Goal: Information Seeking & Learning: Learn about a topic

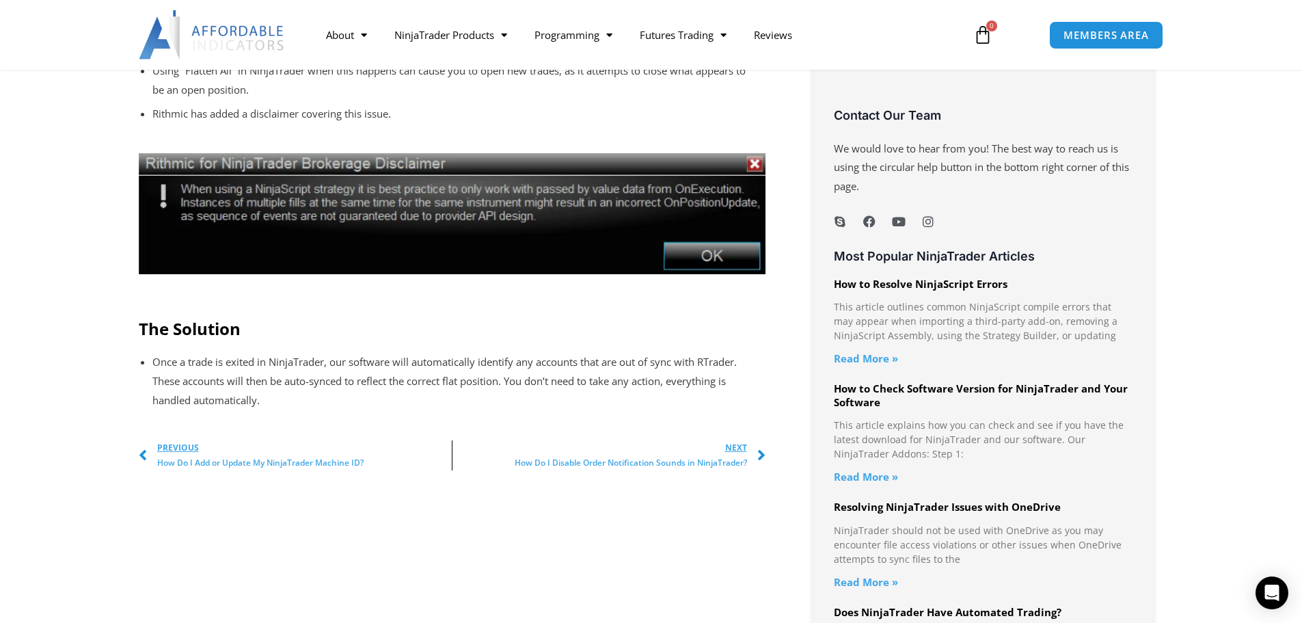
scroll to position [1025, 0]
click at [752, 169] on img at bounding box center [452, 212] width 627 height 121
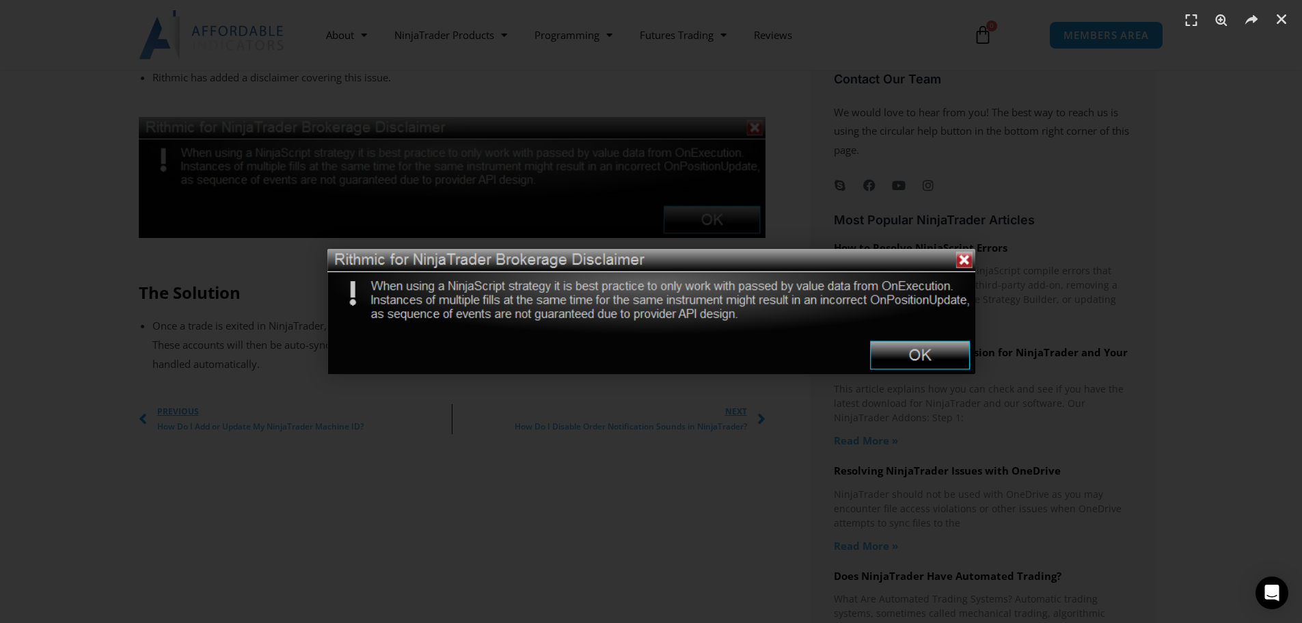
scroll to position [1093, 0]
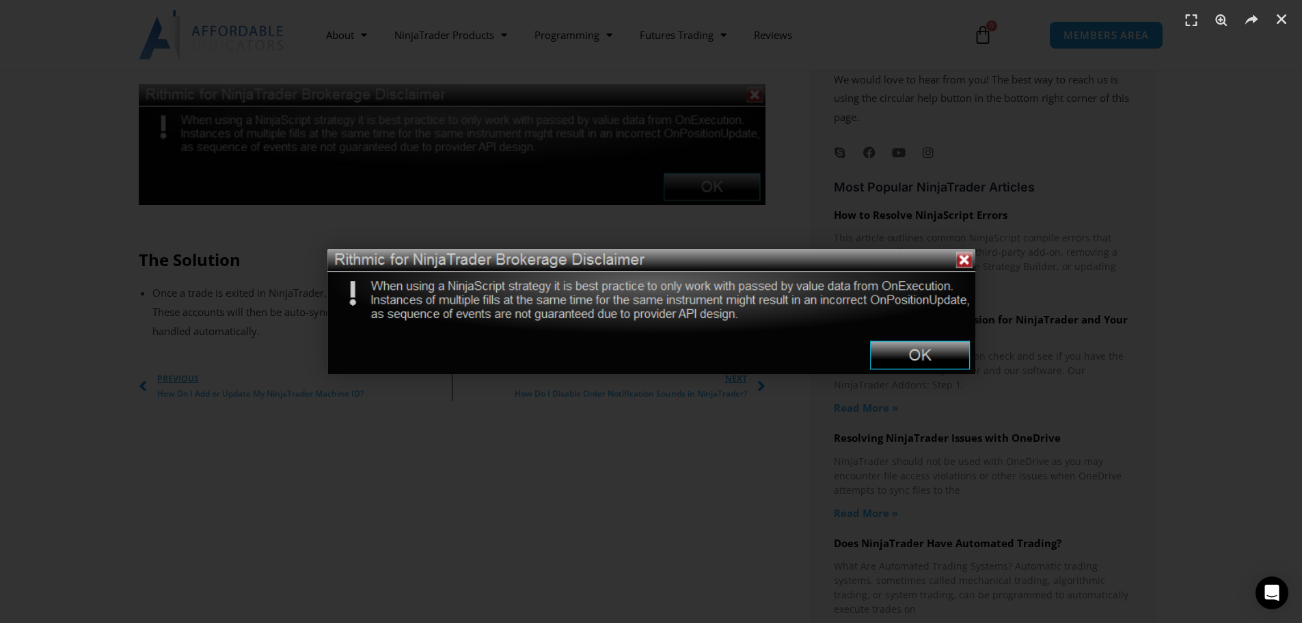
click at [902, 355] on img "1 / 1" at bounding box center [651, 311] width 648 height 125
click at [918, 349] on img "1 / 1" at bounding box center [651, 311] width 648 height 125
click at [961, 262] on img "1 / 1" at bounding box center [651, 311] width 648 height 125
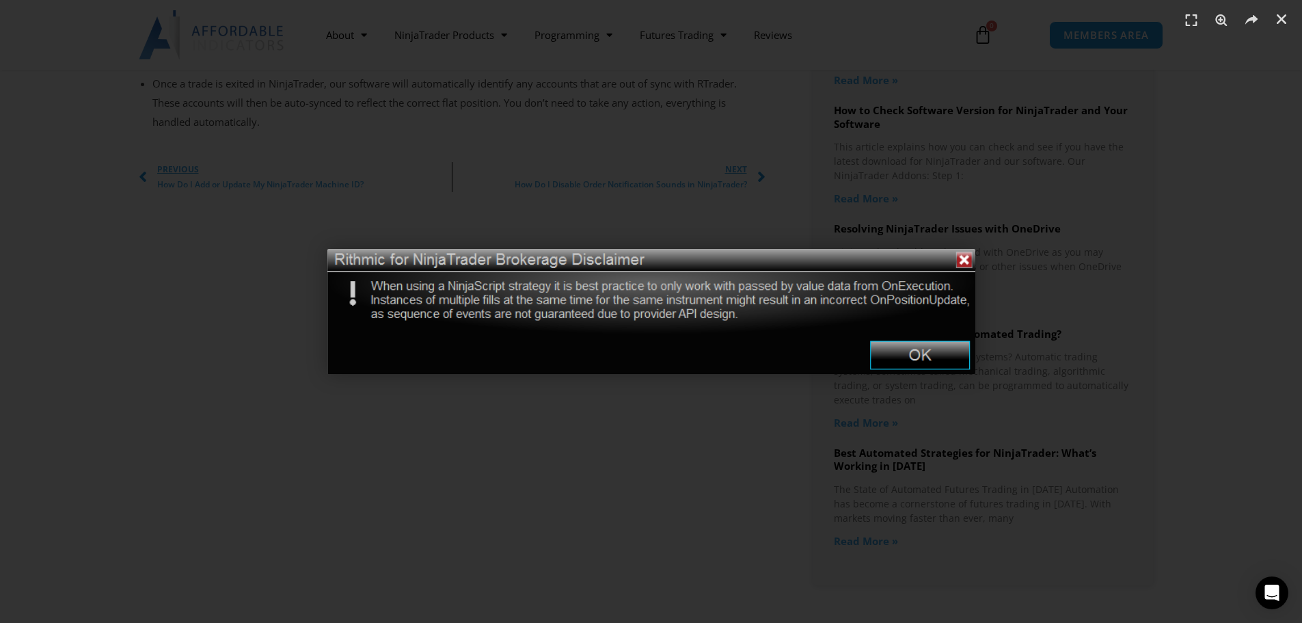
scroll to position [1367, 0]
click at [947, 358] on img "1 / 1" at bounding box center [651, 311] width 648 height 125
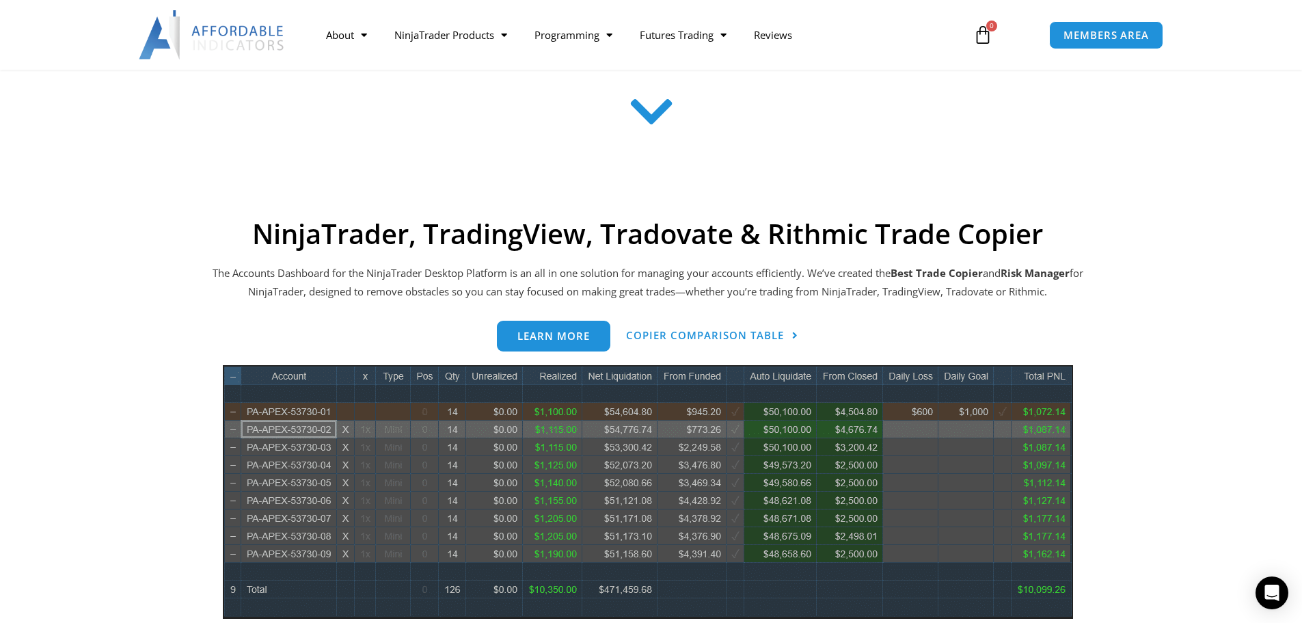
scroll to position [547, 0]
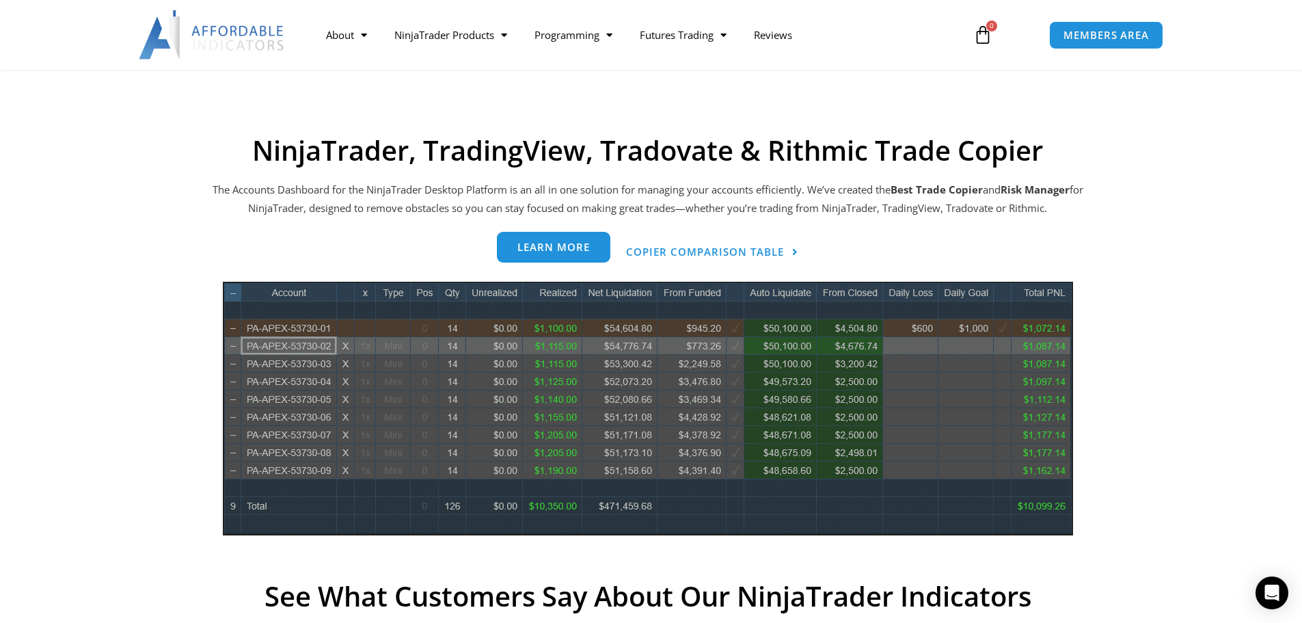
click at [569, 250] on span "Learn more" at bounding box center [553, 247] width 72 height 10
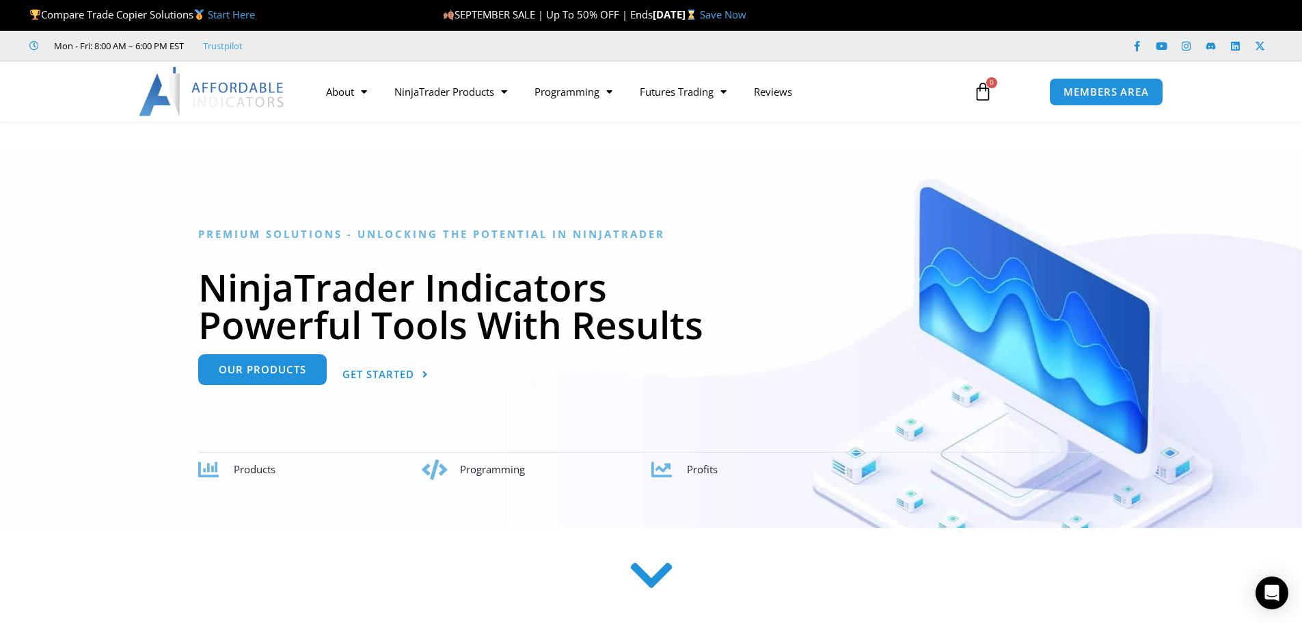
click at [252, 375] on span "Our Products" at bounding box center [262, 370] width 87 height 10
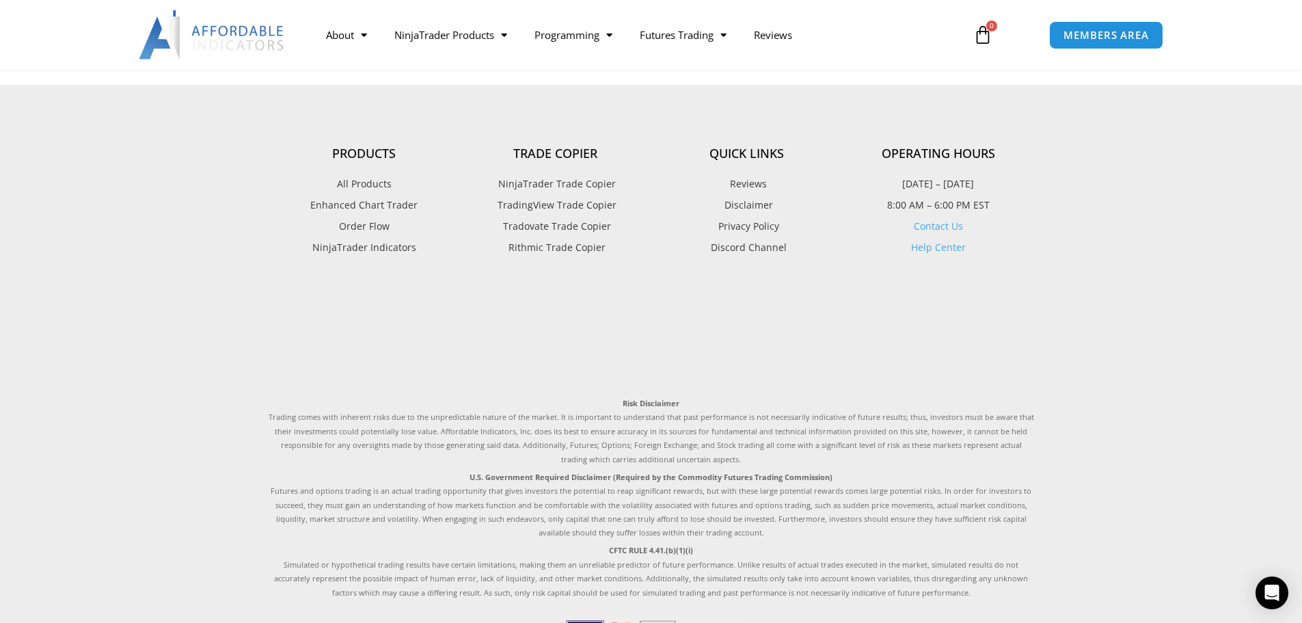
scroll to position [3535, 0]
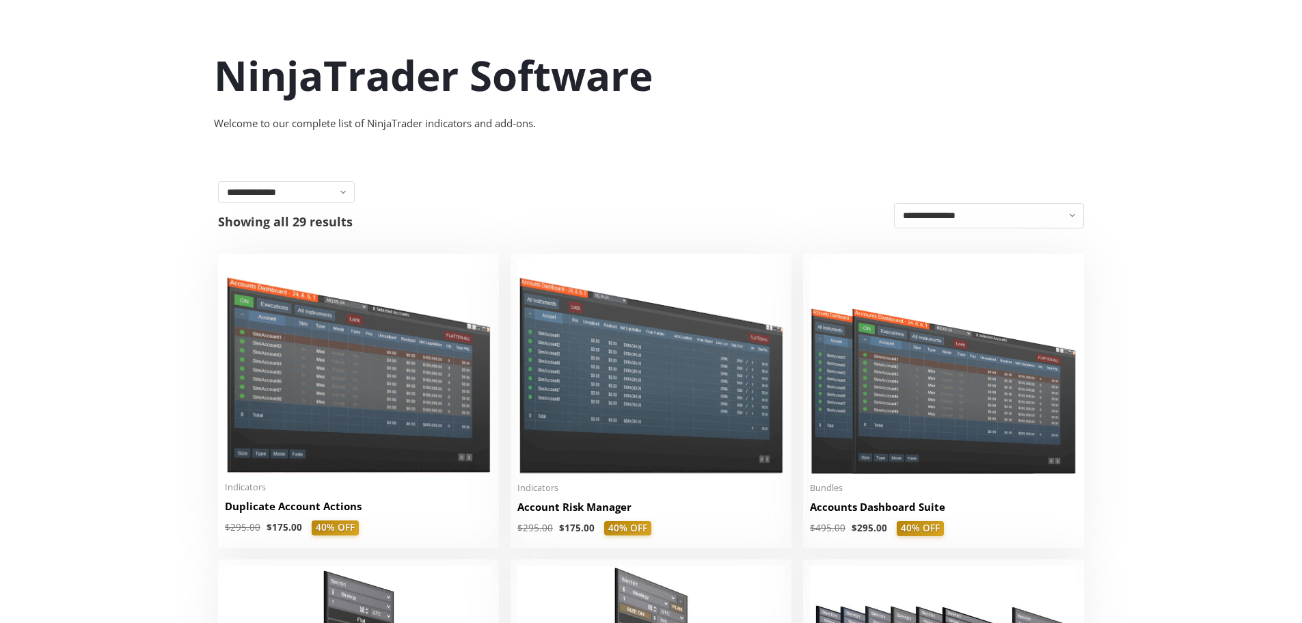
scroll to position [137, 0]
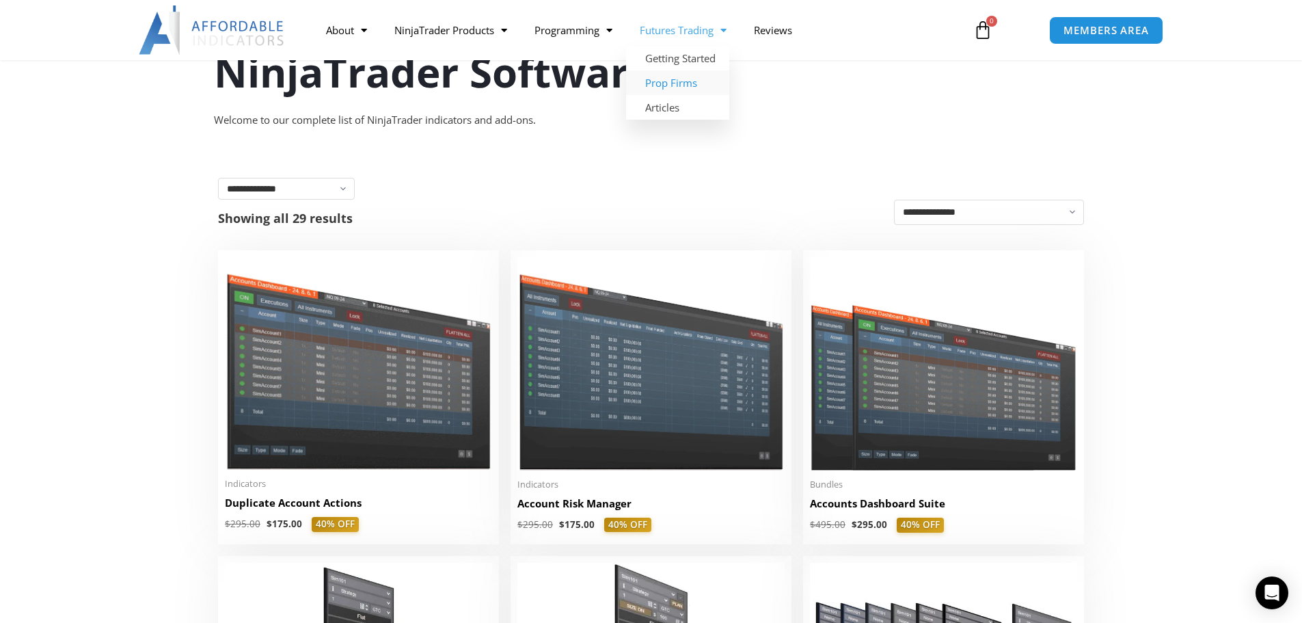
click at [673, 81] on link "Prop Firms" at bounding box center [677, 82] width 103 height 25
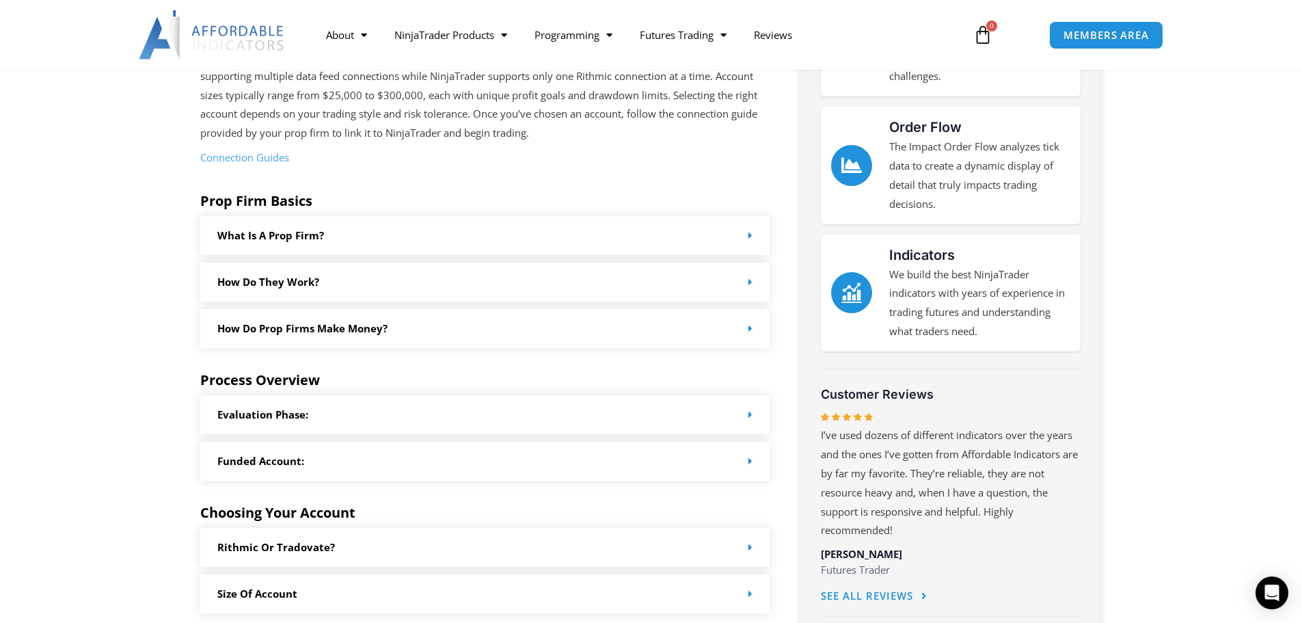
scroll to position [410, 0]
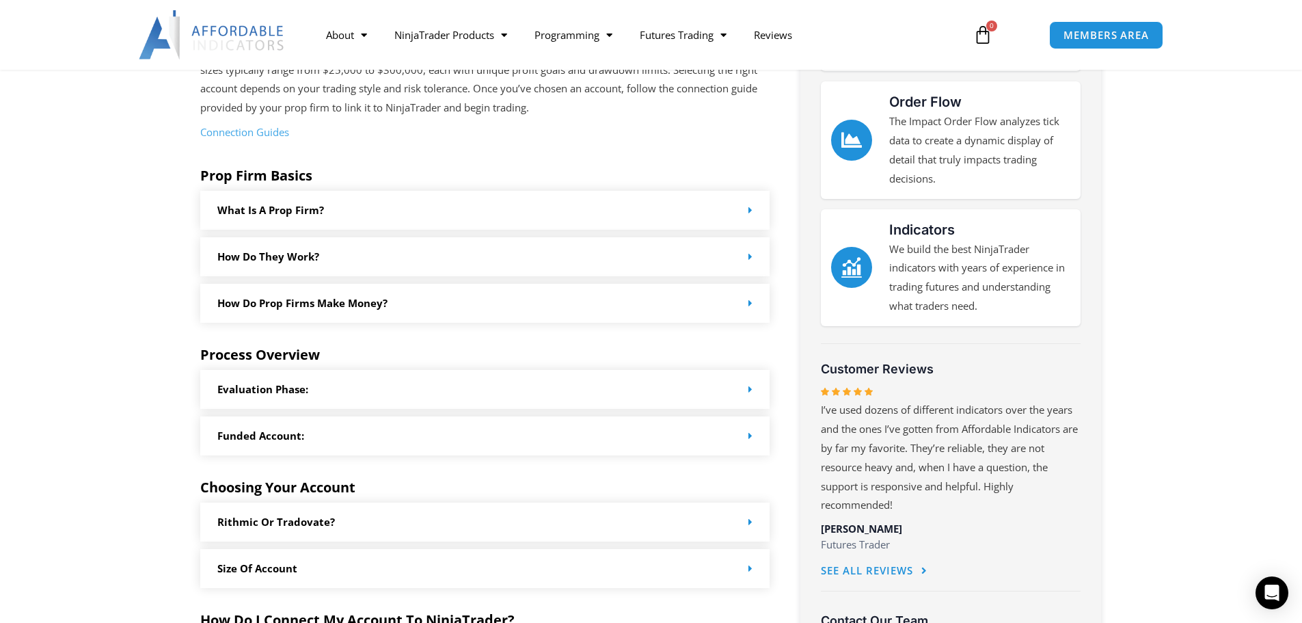
click at [357, 310] on div "How do Prop Firms make money?" at bounding box center [485, 303] width 570 height 39
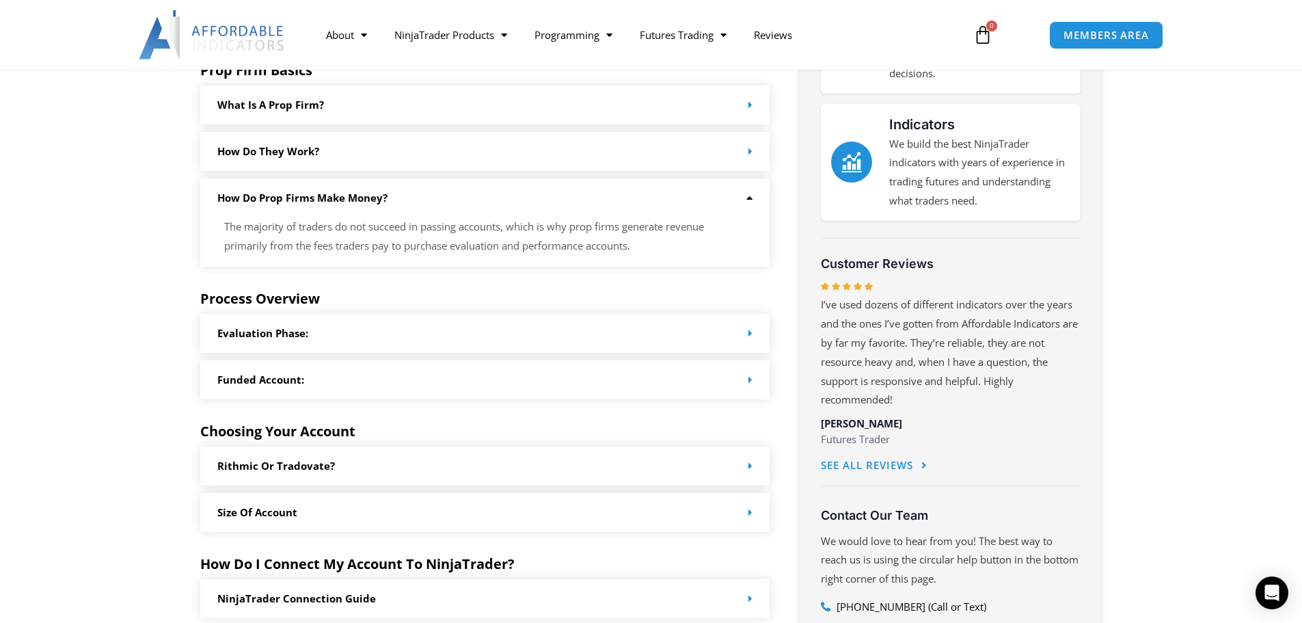
scroll to position [547, 0]
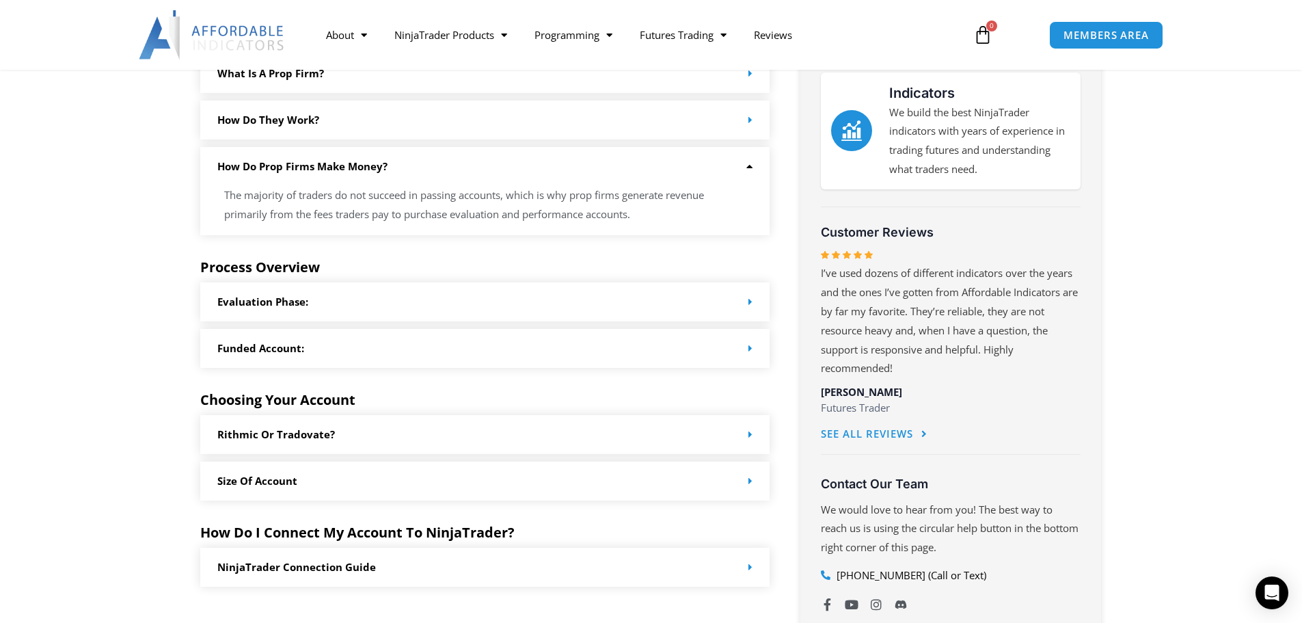
click at [310, 347] on div "Funded Account:" at bounding box center [485, 348] width 570 height 39
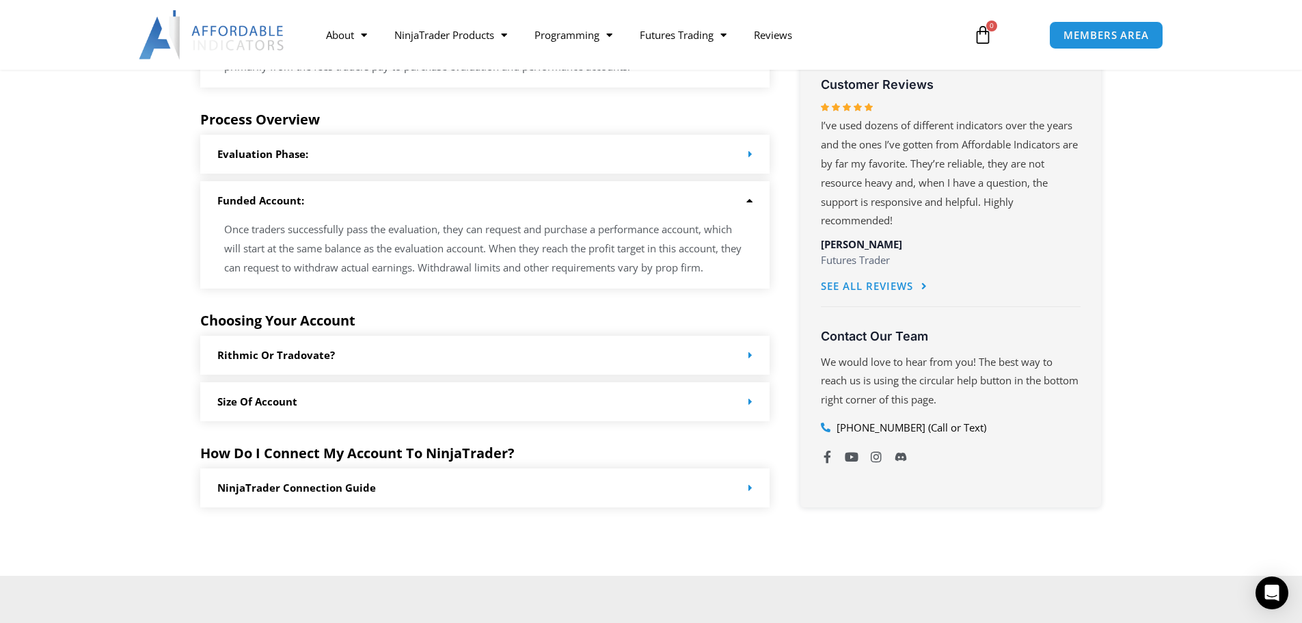
scroll to position [752, 0]
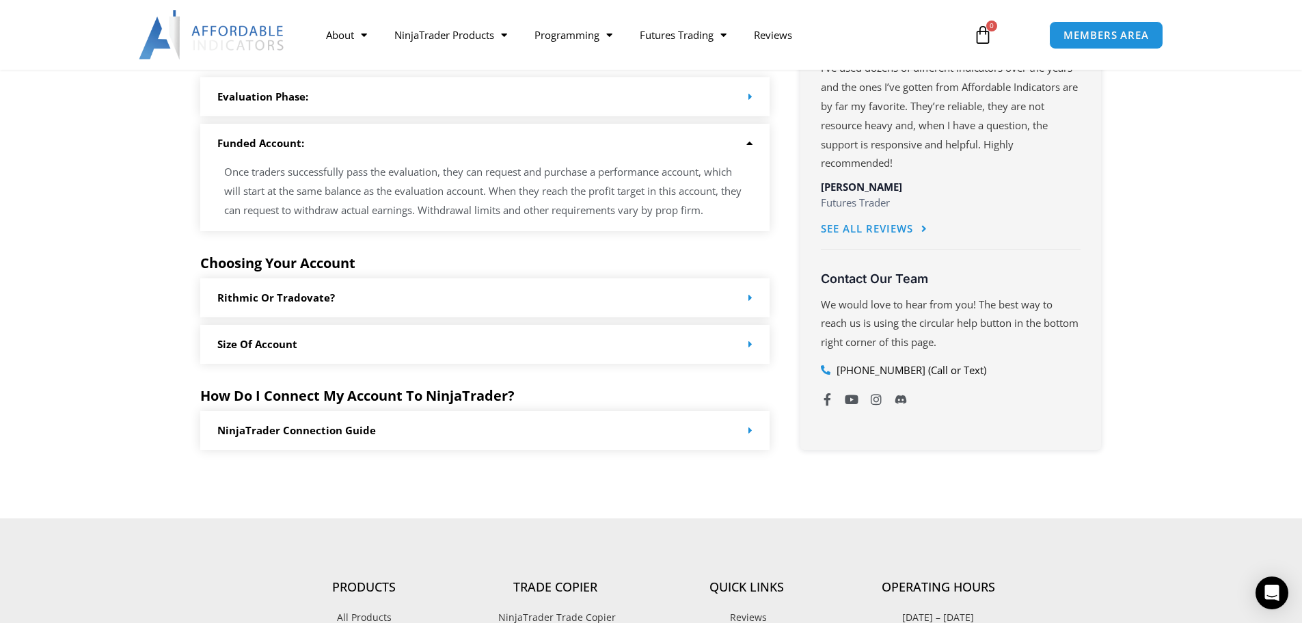
click at [314, 300] on link "Rithmic or Tradovate?" at bounding box center [276, 297] width 118 height 14
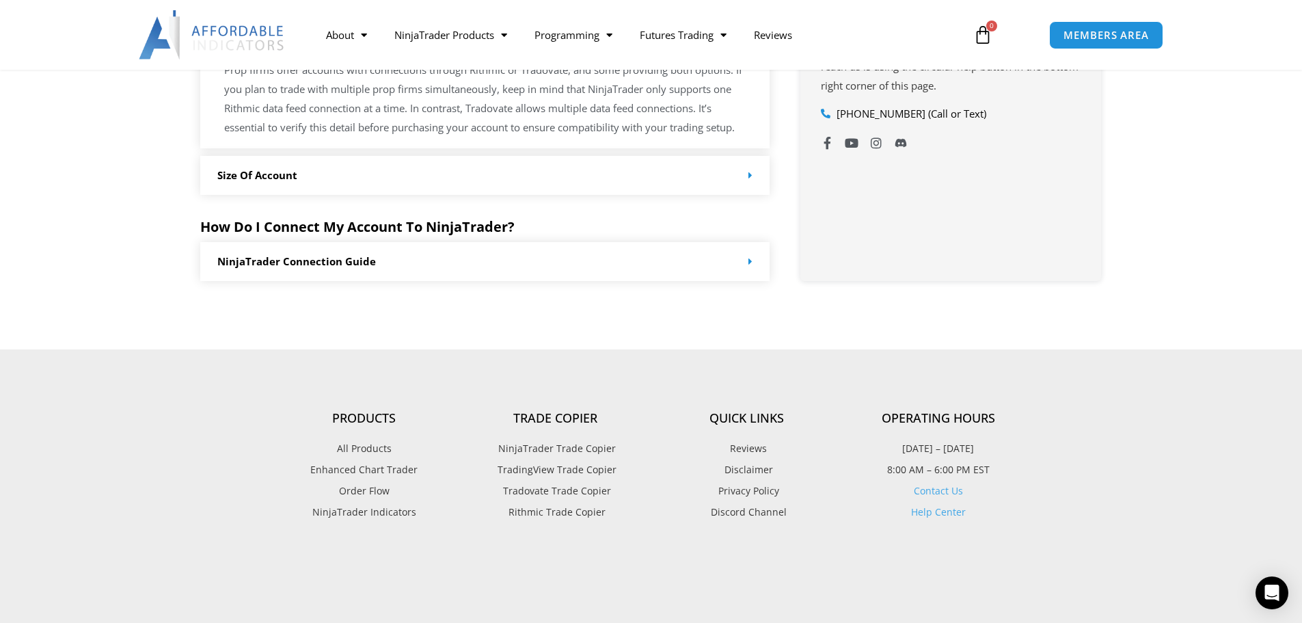
scroll to position [1025, 0]
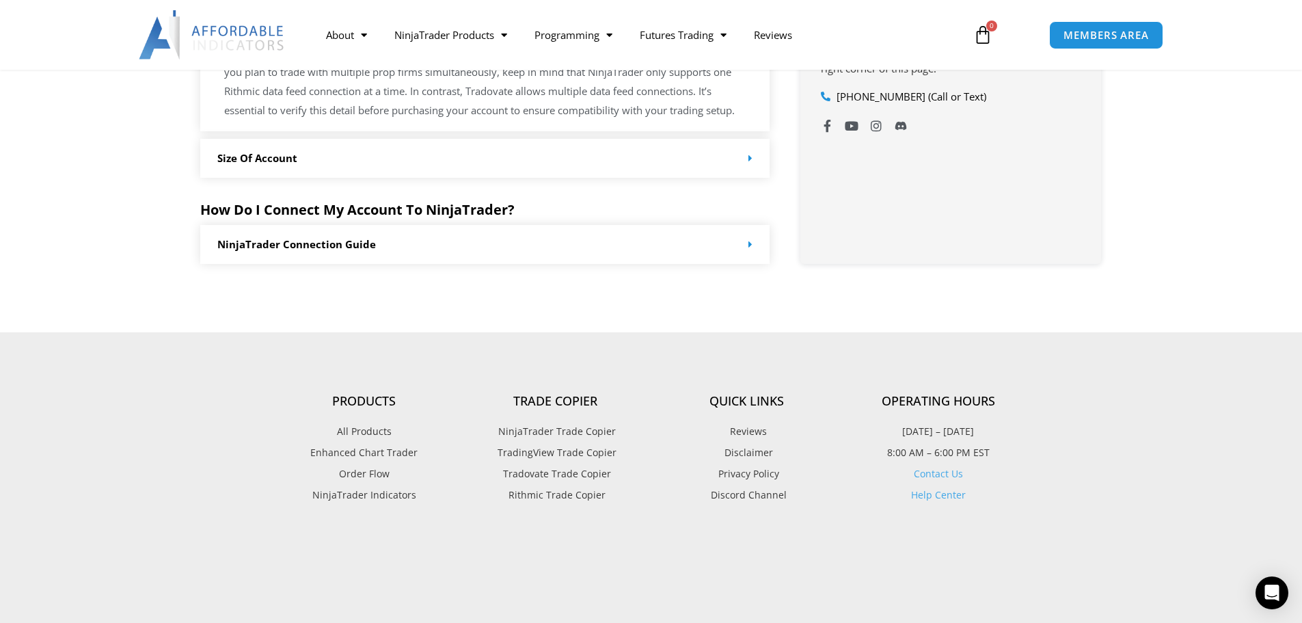
click at [311, 244] on link "NinjaTrader Connection Guide" at bounding box center [296, 244] width 159 height 14
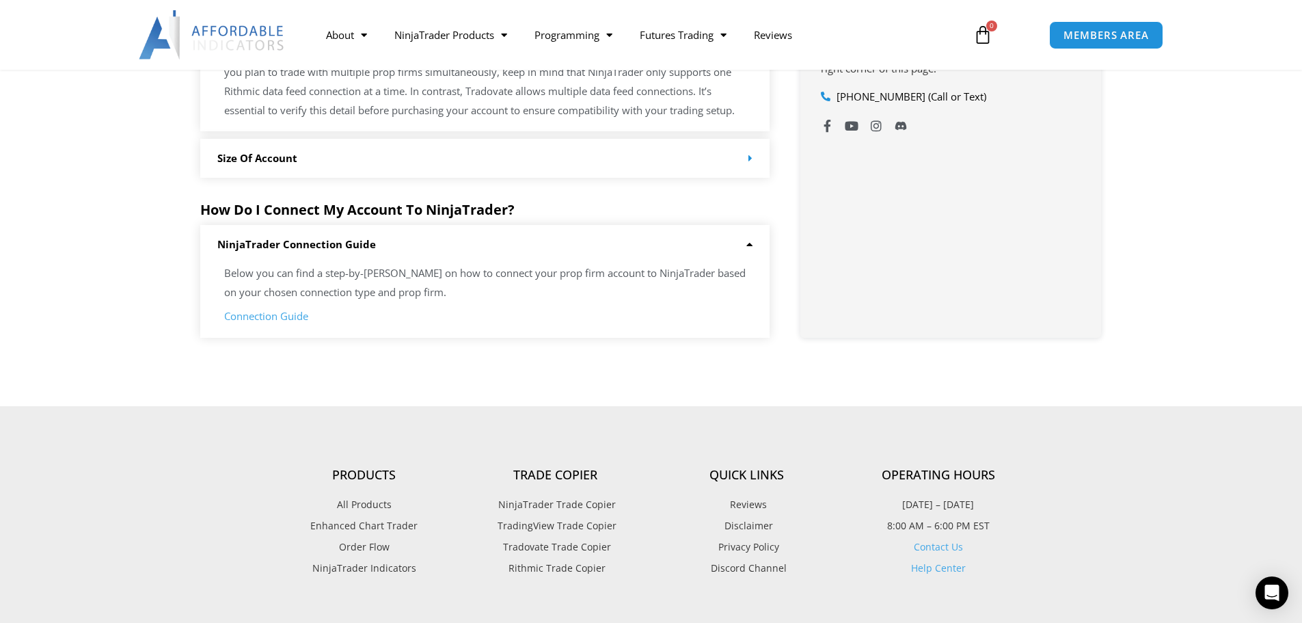
click at [291, 316] on link "Connection Guide" at bounding box center [266, 316] width 84 height 14
